Goal: Task Accomplishment & Management: Complete application form

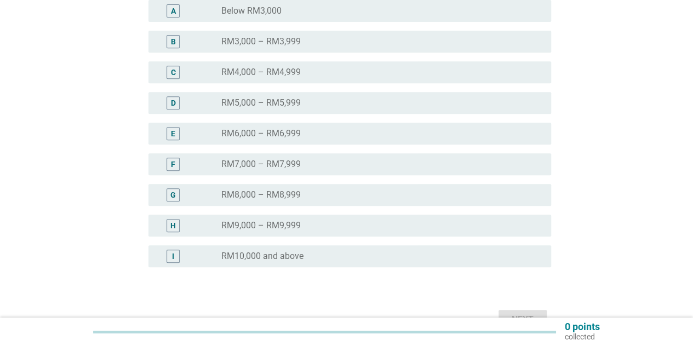
scroll to position [216, 0]
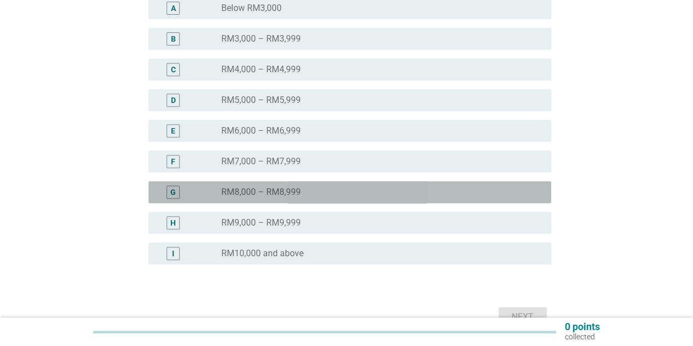
click at [180, 190] on div "G" at bounding box center [173, 192] width 13 height 13
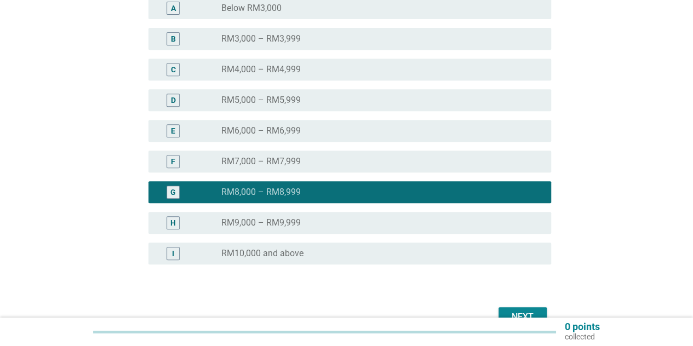
scroll to position [278, 0]
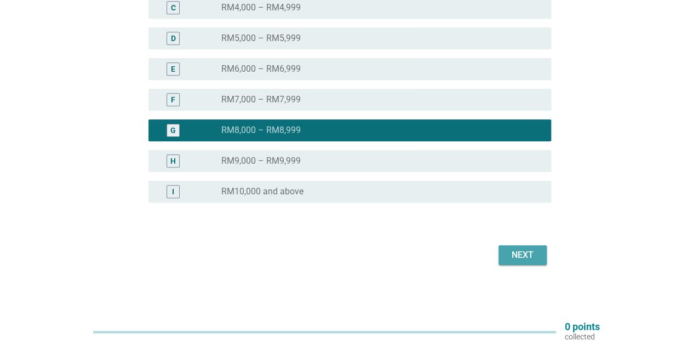
click at [516, 261] on div "Next" at bounding box center [522, 255] width 31 height 13
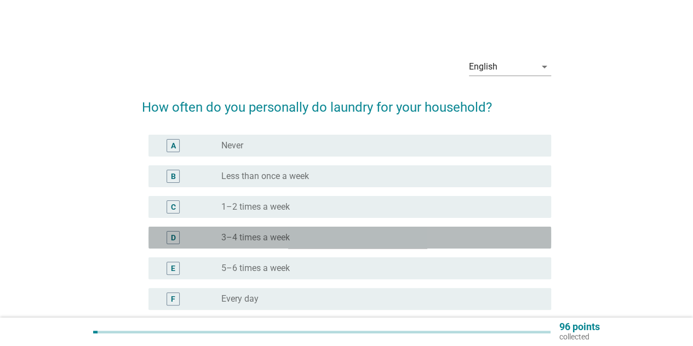
click at [235, 242] on label "3–4 times a week" at bounding box center [255, 237] width 68 height 11
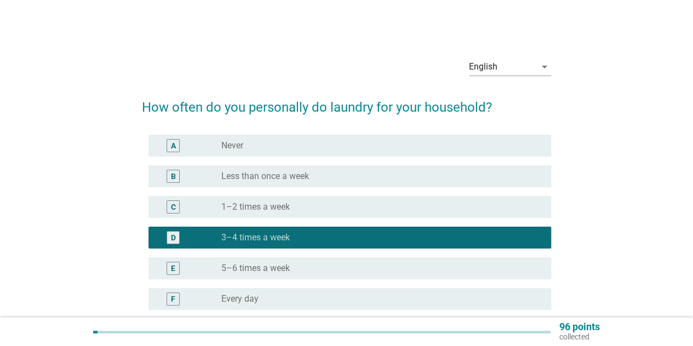
scroll to position [107, 0]
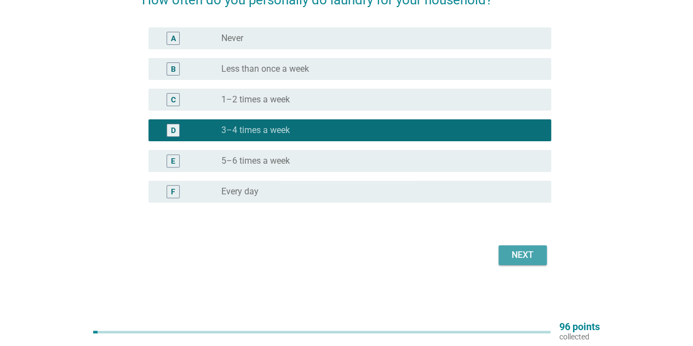
click at [528, 259] on div "Next" at bounding box center [522, 255] width 31 height 13
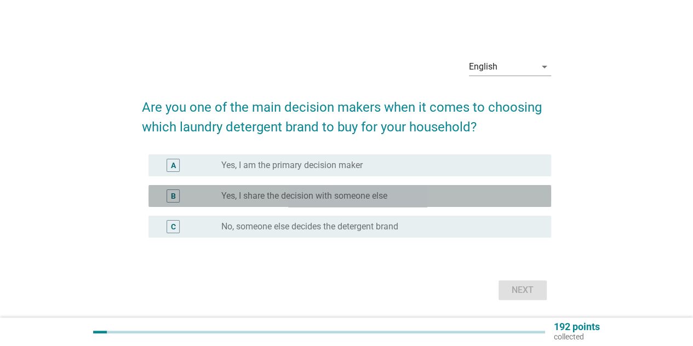
click at [219, 191] on div "B" at bounding box center [189, 196] width 64 height 13
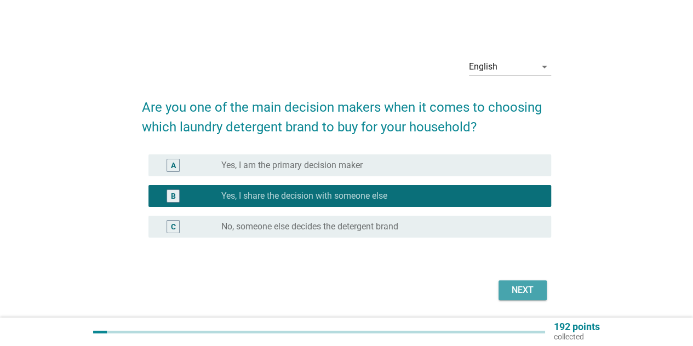
click at [544, 290] on button "Next" at bounding box center [523, 291] width 48 height 20
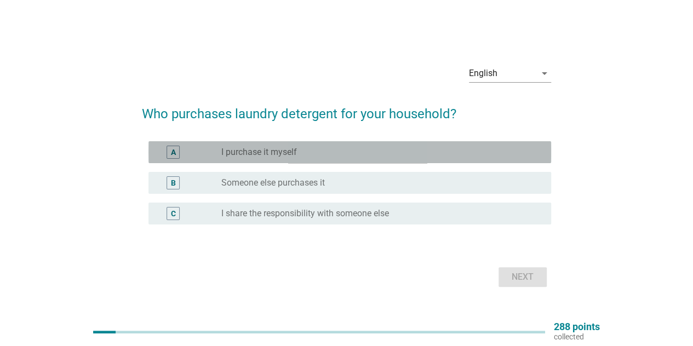
click at [267, 152] on label "I purchase it myself" at bounding box center [259, 152] width 76 height 11
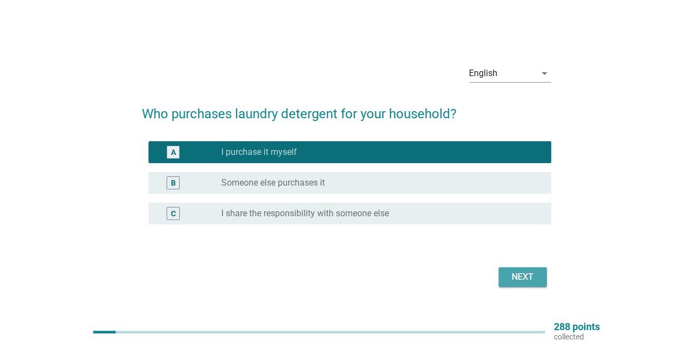
click at [508, 280] on div "Next" at bounding box center [522, 277] width 31 height 13
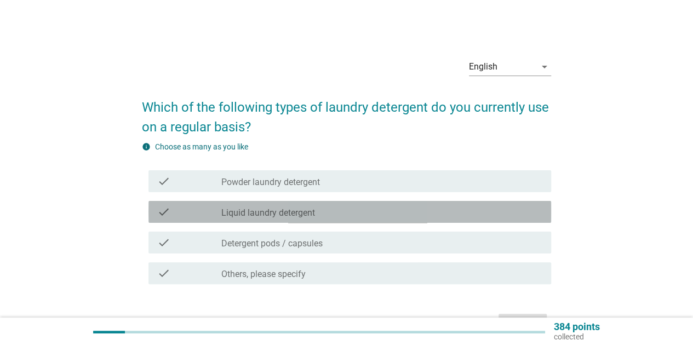
click at [306, 215] on label "Liquid laundry detergent" at bounding box center [268, 213] width 94 height 11
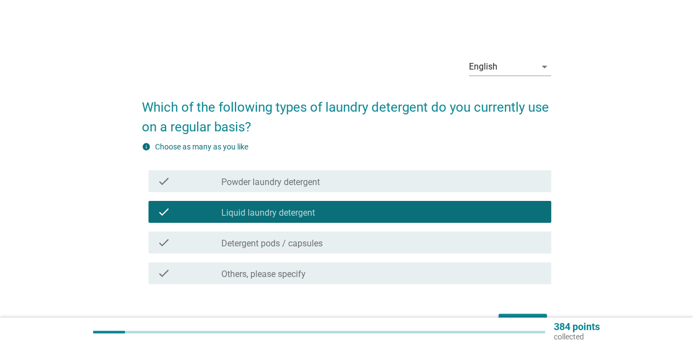
click at [416, 190] on div "check check_box_outline_blank Powder laundry detergent" at bounding box center [349, 181] width 403 height 22
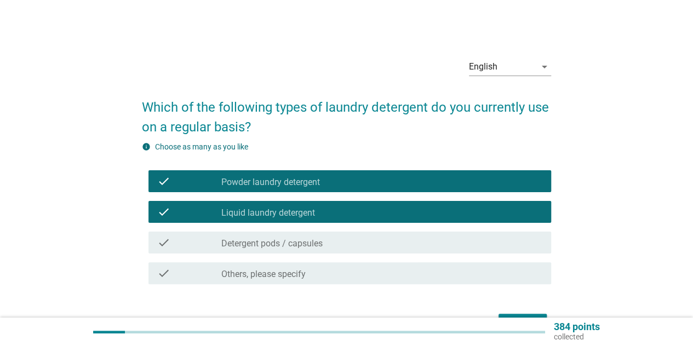
scroll to position [68, 0]
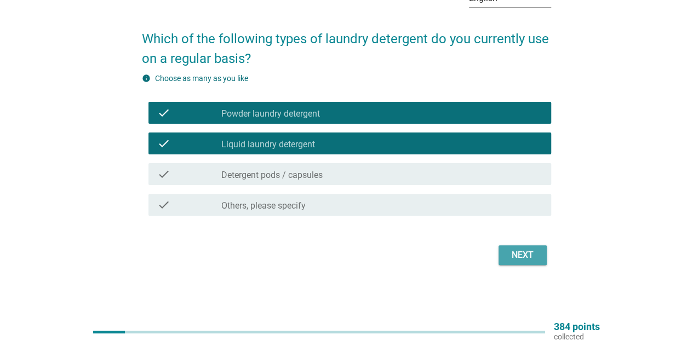
click at [527, 262] on button "Next" at bounding box center [523, 255] width 48 height 20
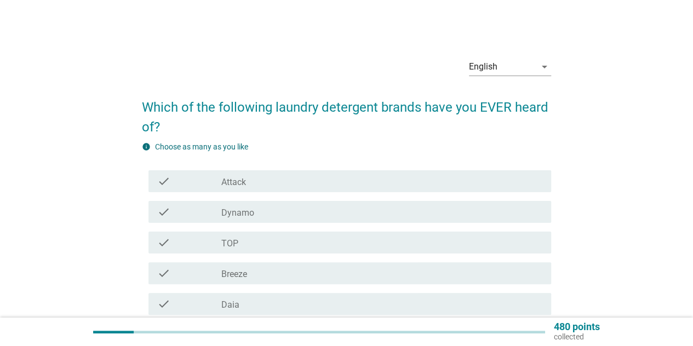
scroll to position [57, 0]
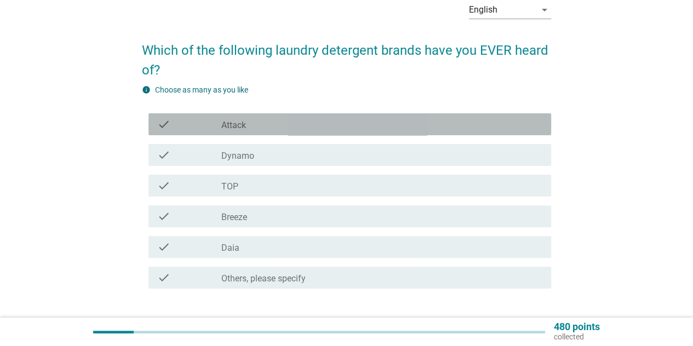
click at [206, 119] on div "check" at bounding box center [189, 124] width 64 height 13
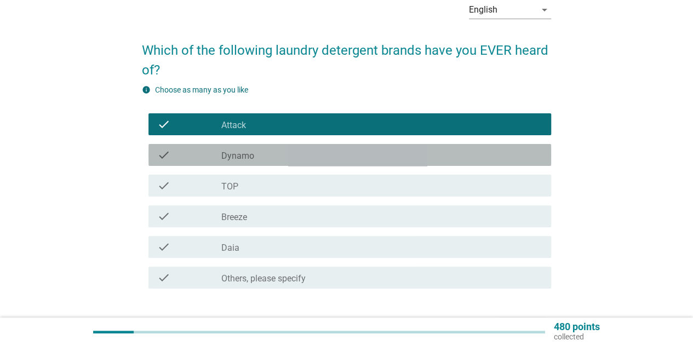
click at [245, 150] on div "check_box_outline_blank Dynamo" at bounding box center [381, 154] width 321 height 13
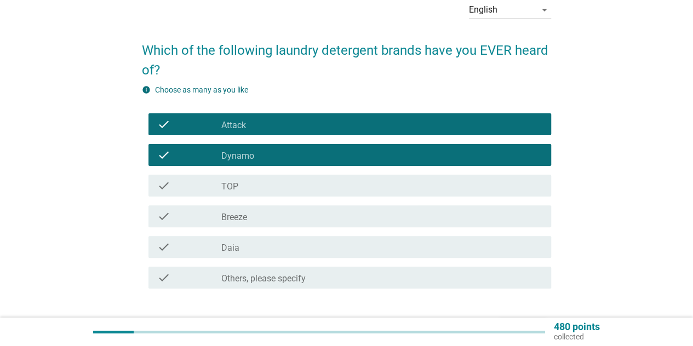
click at [252, 174] on div "check check_box_outline_blank TOP" at bounding box center [346, 185] width 409 height 31
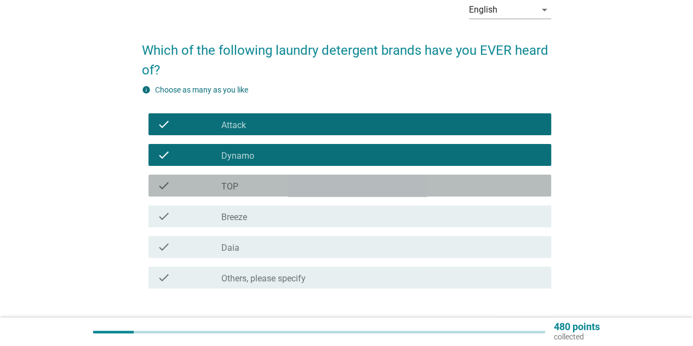
click at [253, 184] on div "check_box_outline_blank TOP" at bounding box center [381, 185] width 321 height 13
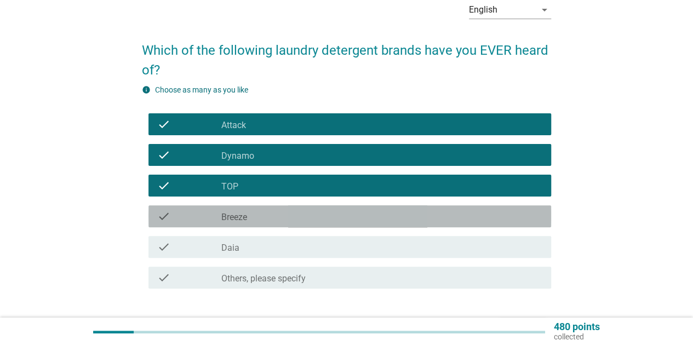
click at [264, 216] on div "check_box_outline_blank Breeze" at bounding box center [381, 216] width 321 height 13
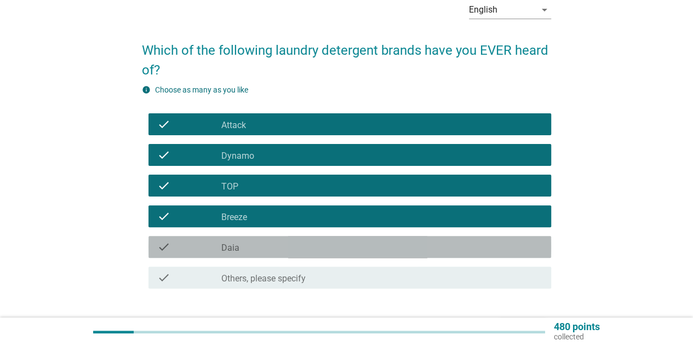
click at [265, 245] on div "check_box_outline_blank Daia" at bounding box center [381, 247] width 321 height 13
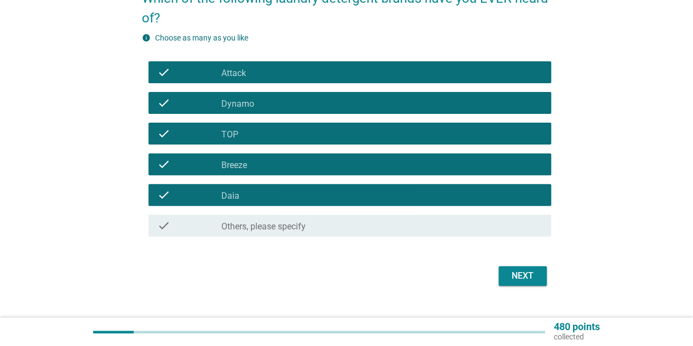
scroll to position [130, 0]
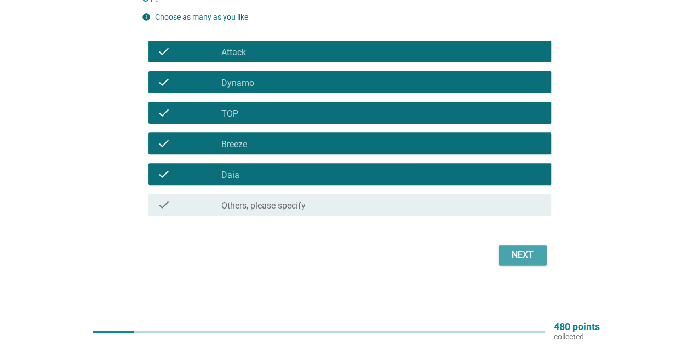
click at [510, 258] on div "Next" at bounding box center [522, 255] width 31 height 13
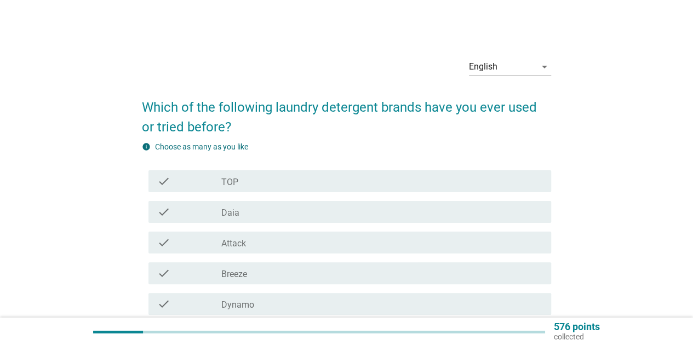
scroll to position [55, 0]
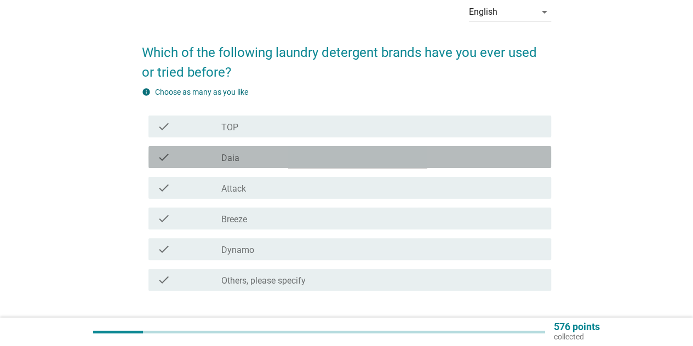
click at [227, 152] on div "check_box_outline_blank Daia" at bounding box center [381, 157] width 321 height 13
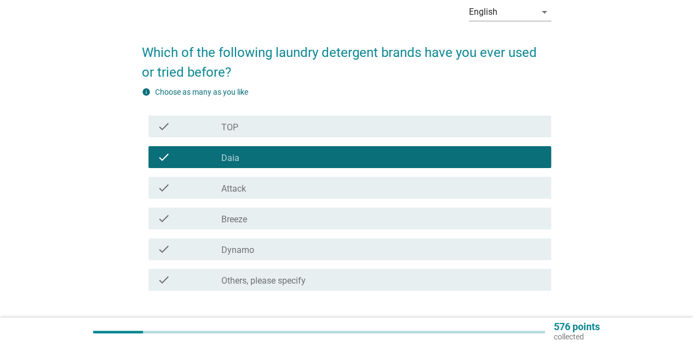
click at [234, 129] on label "TOP" at bounding box center [229, 127] width 17 height 11
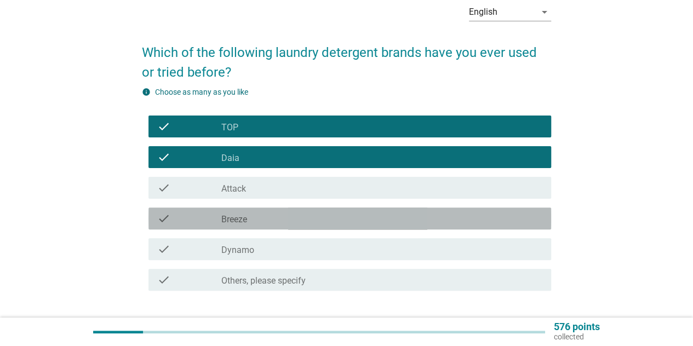
click at [225, 215] on label "Breeze" at bounding box center [234, 219] width 26 height 11
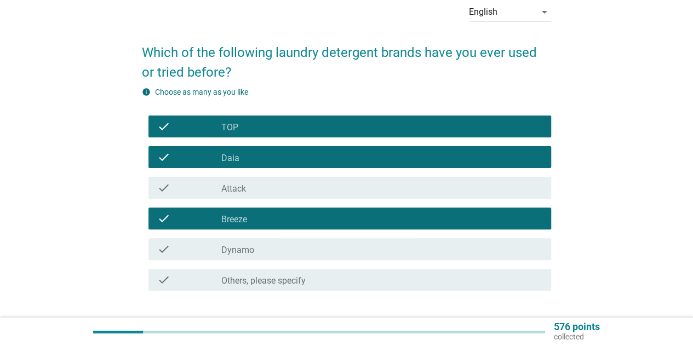
click at [237, 246] on label "Dynamo" at bounding box center [237, 250] width 33 height 11
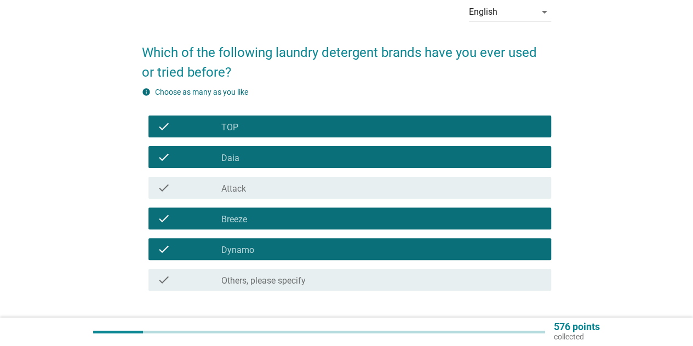
click at [263, 193] on div "check_box_outline_blank Attack" at bounding box center [381, 187] width 321 height 13
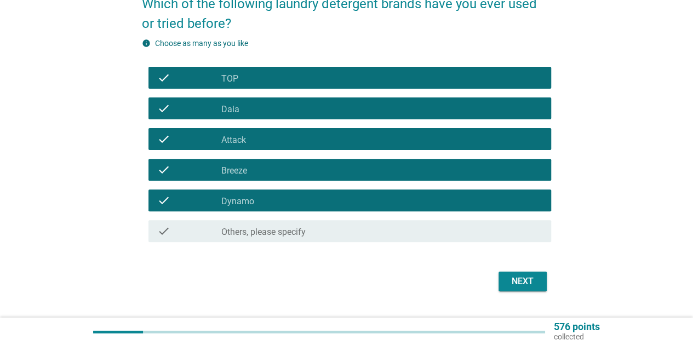
scroll to position [130, 0]
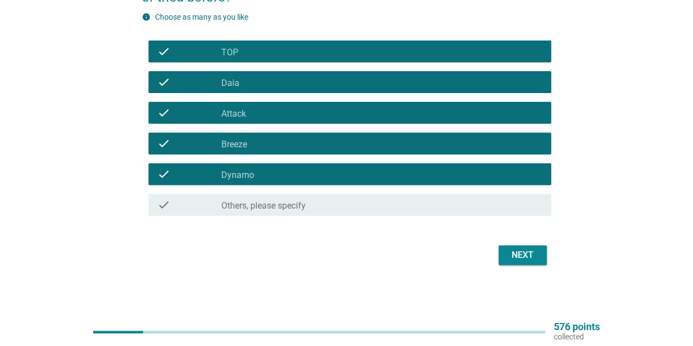
click at [536, 254] on div "Next" at bounding box center [522, 255] width 31 height 13
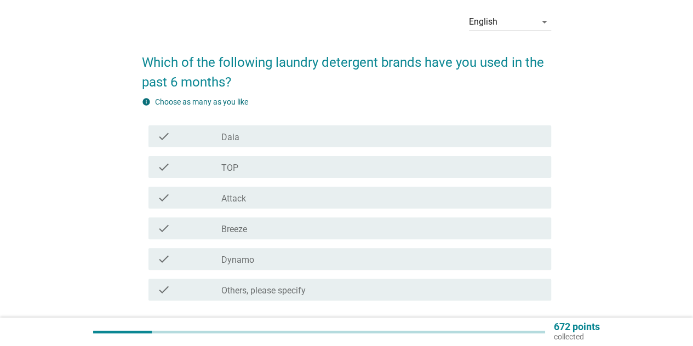
scroll to position [55, 0]
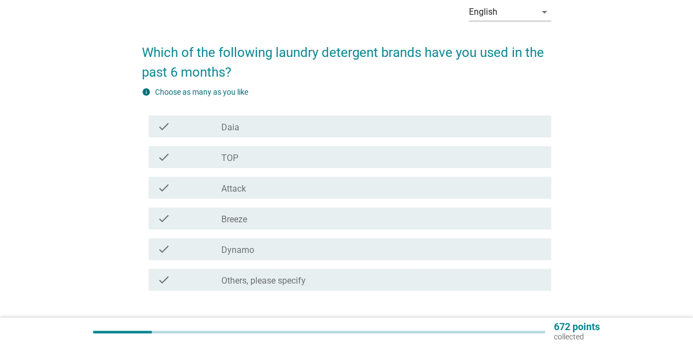
click at [250, 283] on label "Others, please specify" at bounding box center [263, 281] width 84 height 11
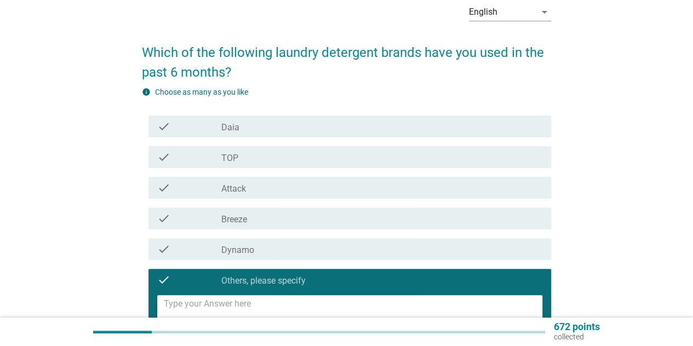
scroll to position [110, 0]
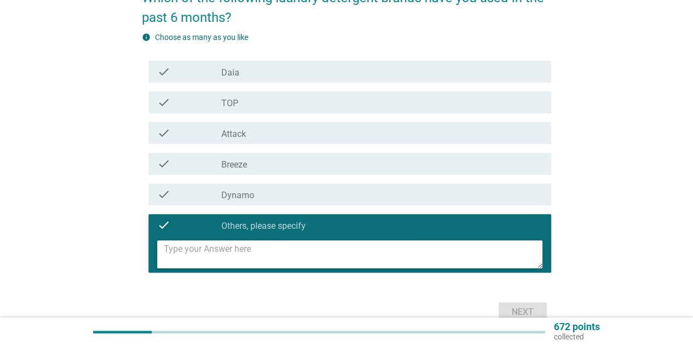
click at [268, 255] on textarea at bounding box center [353, 255] width 379 height 28
type textarea "local brand"
click at [523, 306] on div "Next" at bounding box center [522, 312] width 31 height 13
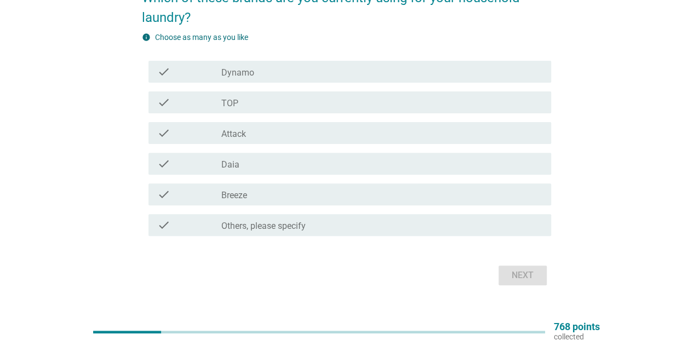
click at [222, 224] on label "Others, please specify" at bounding box center [263, 226] width 84 height 11
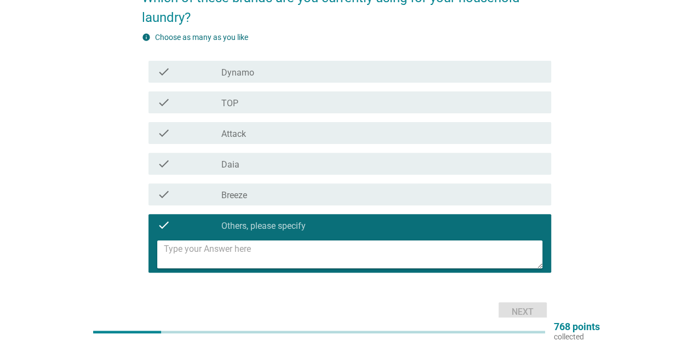
click at [296, 257] on textarea at bounding box center [353, 255] width 379 height 28
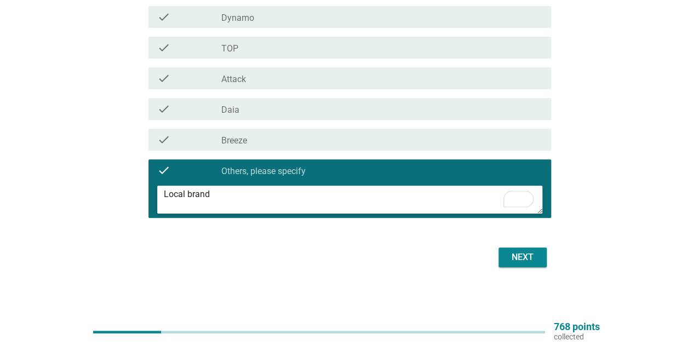
scroll to position [0, 0]
type textarea "Local brand"
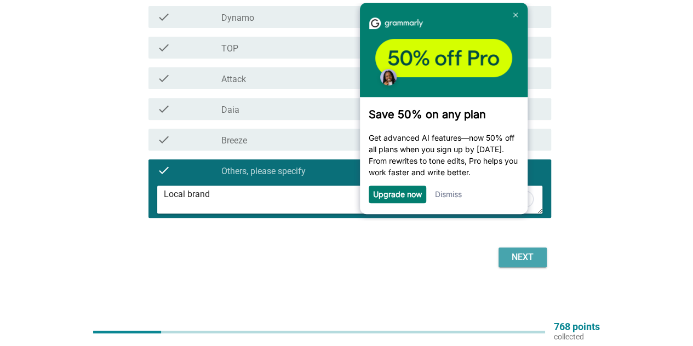
click at [527, 260] on div "Next" at bounding box center [522, 257] width 31 height 13
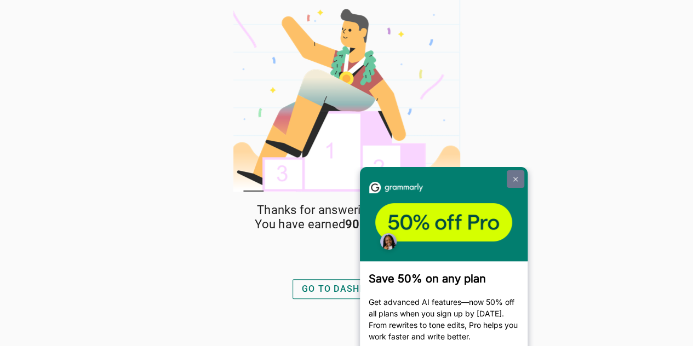
click at [516, 179] on img at bounding box center [515, 179] width 4 height 5
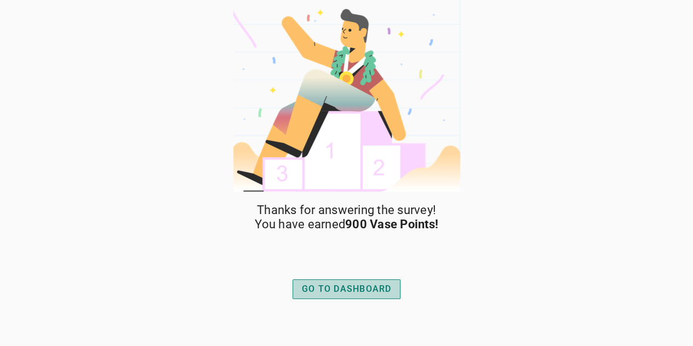
click at [319, 289] on div "GO TO DASHBOARD" at bounding box center [347, 289] width 90 height 13
